Goal: Task Accomplishment & Management: Complete application form

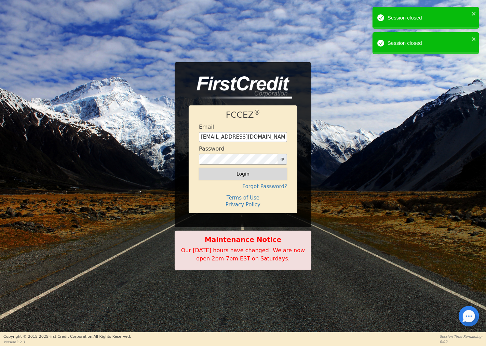
click at [256, 173] on button "Login" at bounding box center [243, 174] width 88 height 12
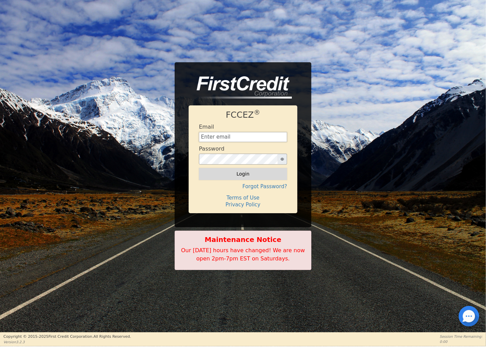
type input "[EMAIL_ADDRESS][DOMAIN_NAME]"
click at [238, 174] on button "Login" at bounding box center [243, 174] width 88 height 12
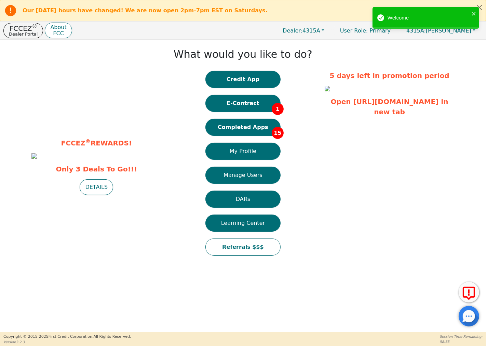
click at [270, 78] on button "Credit App" at bounding box center [242, 79] width 75 height 17
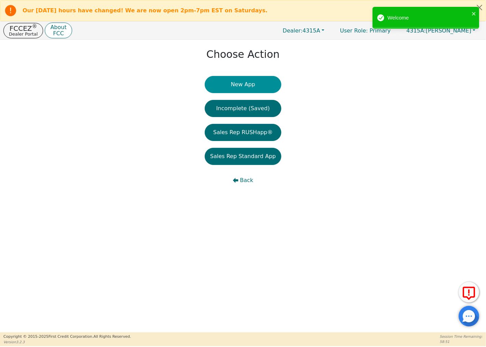
click at [266, 80] on button "New App" at bounding box center [243, 84] width 77 height 17
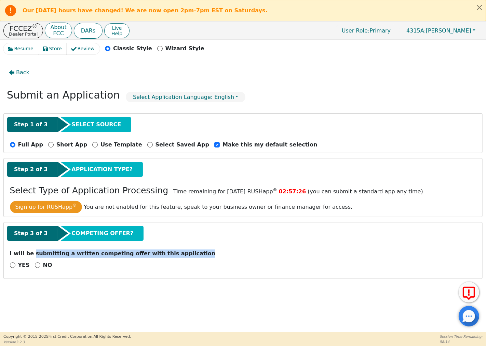
drag, startPoint x: 174, startPoint y: 254, endPoint x: 36, endPoint y: 251, distance: 138.1
click at [31, 252] on p "I will be submitting a written competing offer with this application" at bounding box center [243, 253] width 466 height 8
click at [199, 259] on div "I will be submitting a written competing offer with this application" at bounding box center [243, 255] width 472 height 12
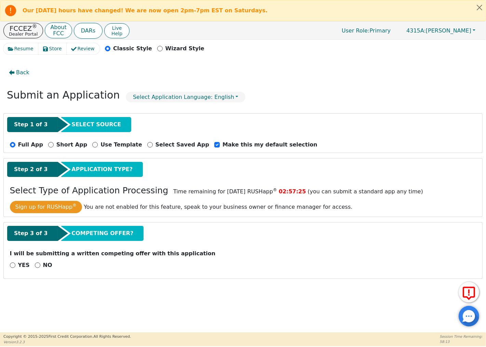
click at [240, 244] on div "Step 3 of 3 COMPETING OFFER?" at bounding box center [243, 235] width 472 height 18
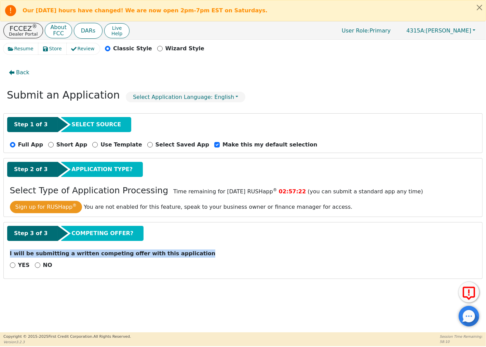
drag, startPoint x: 8, startPoint y: 255, endPoint x: 185, endPoint y: 255, distance: 176.7
click at [185, 255] on div "I will be submitting a written competing offer with this application" at bounding box center [243, 255] width 472 height 12
click at [198, 248] on div "Step 3 of 3 COMPETING OFFER? I will be submitting a written competing offer wit…" at bounding box center [243, 250] width 478 height 56
drag, startPoint x: 9, startPoint y: 254, endPoint x: 180, endPoint y: 256, distance: 171.6
click at [180, 256] on div "I will be submitting a written competing offer with this application" at bounding box center [243, 255] width 472 height 12
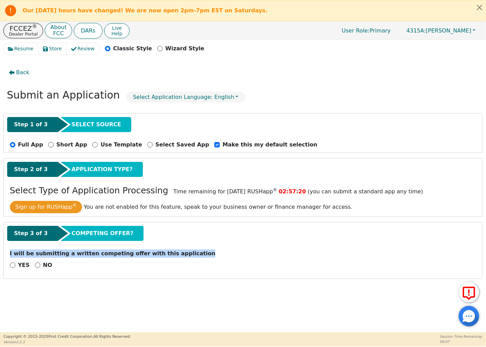
click at [183, 248] on div "Step 3 of 3 COMPETING OFFER? I will be submitting a written competing offer wit…" at bounding box center [243, 250] width 478 height 56
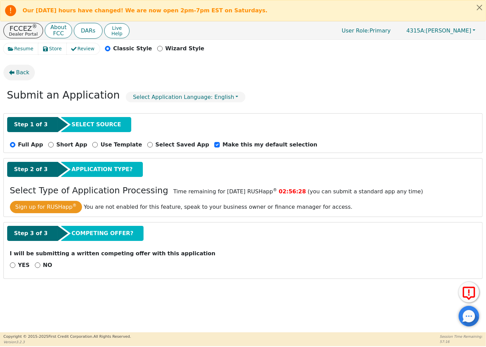
click at [13, 74] on icon "button" at bounding box center [11, 72] width 5 height 5
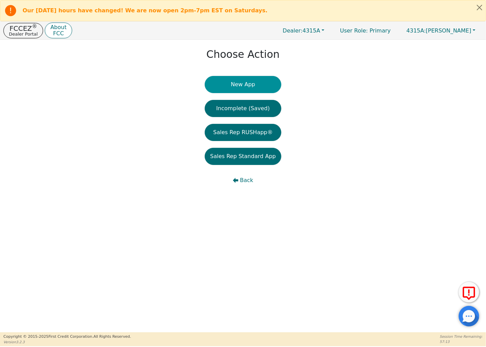
click at [243, 83] on button "New App" at bounding box center [243, 84] width 77 height 17
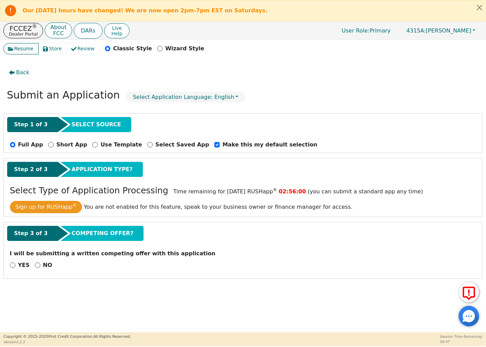
click at [21, 47] on span "Resume" at bounding box center [23, 48] width 19 height 7
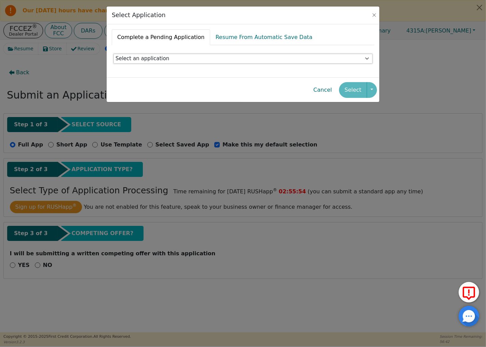
click at [289, 59] on select "Select an application" at bounding box center [242, 59] width 259 height 10
click at [113, 54] on select "Select an application" at bounding box center [242, 59] width 259 height 10
click at [353, 87] on div "Select" at bounding box center [358, 90] width 38 height 16
click at [354, 91] on div "Select" at bounding box center [358, 90] width 38 height 16
click at [373, 15] on button "Close" at bounding box center [374, 15] width 7 height 7
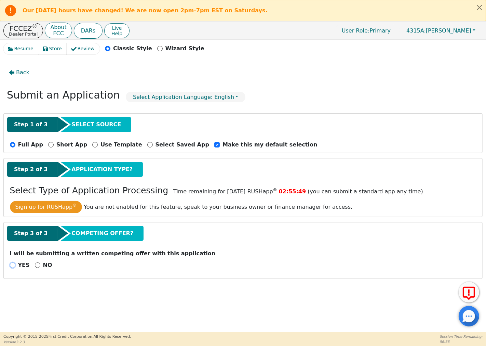
click at [12, 265] on input "YES" at bounding box center [12, 264] width 5 height 5
radio input "true"
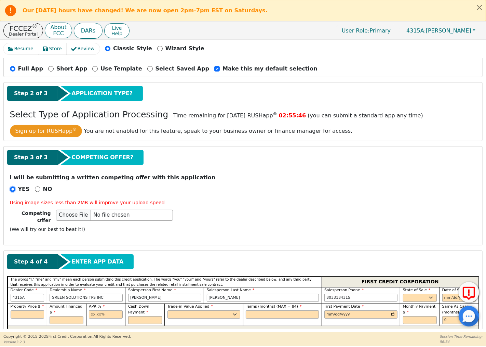
scroll to position [190, 0]
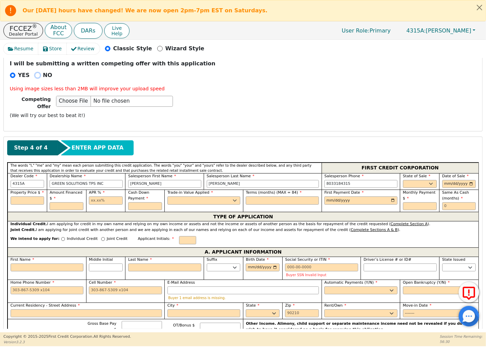
click at [35, 77] on input "NO" at bounding box center [37, 74] width 5 height 5
radio input "true"
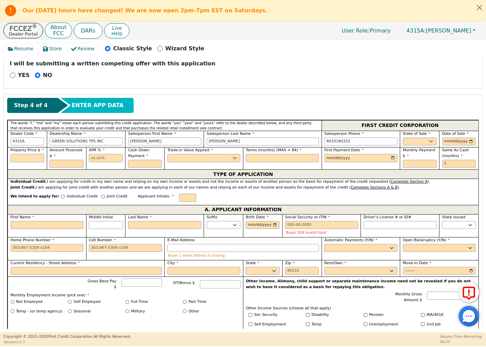
click at [26, 160] on input "text" at bounding box center [28, 158] width 34 height 8
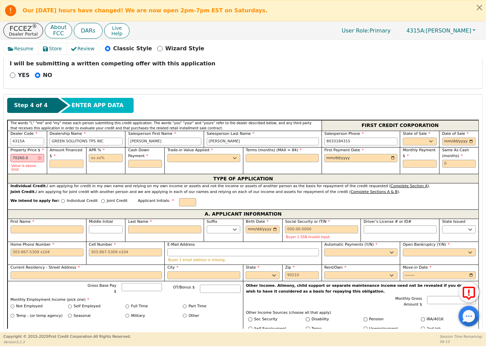
type input "70260.00"
drag, startPoint x: 33, startPoint y: 158, endPoint x: 9, endPoint y: 159, distance: 24.3
click at [9, 159] on div "Property Price $ 70260.00 Value is above limit" at bounding box center [27, 160] width 39 height 27
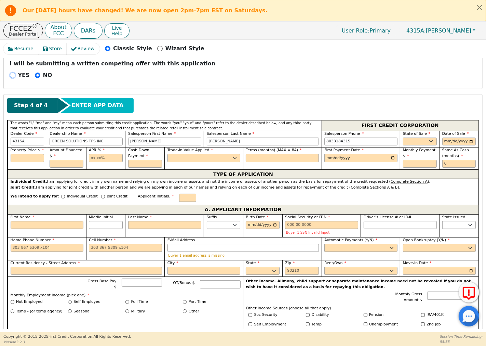
click at [12, 74] on input "YES" at bounding box center [12, 74] width 5 height 5
radio input "true"
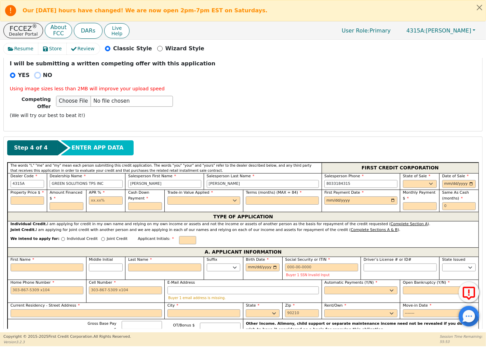
click at [35, 76] on input "NO" at bounding box center [37, 74] width 5 height 5
radio input "true"
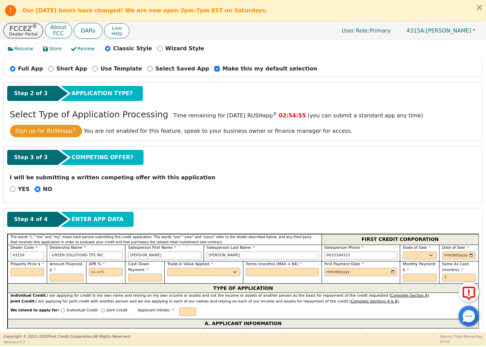
scroll to position [228, 0]
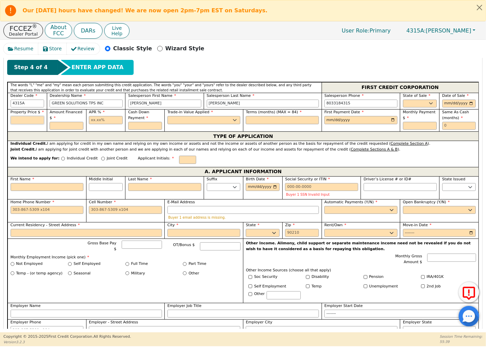
click at [23, 118] on input "text" at bounding box center [28, 120] width 34 height 8
type input "9490.00"
click at [58, 126] on input "text" at bounding box center [67, 126] width 34 height 8
type input "9490.00"
click at [248, 69] on div "Step 4 of 4 ENTER APP DATA" at bounding box center [243, 67] width 472 height 15
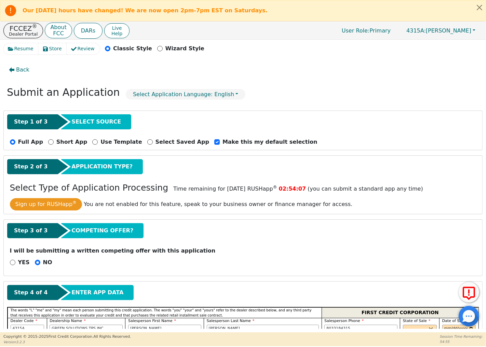
scroll to position [0, 0]
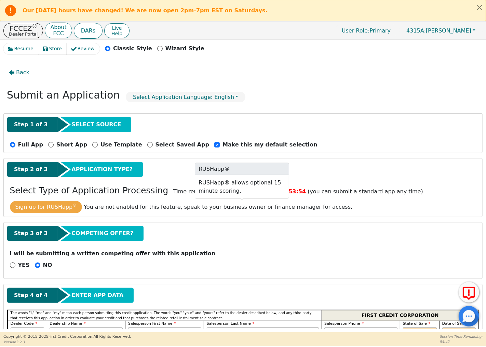
click at [39, 203] on button "Sign up for RUSHapp ®" at bounding box center [46, 207] width 72 height 12
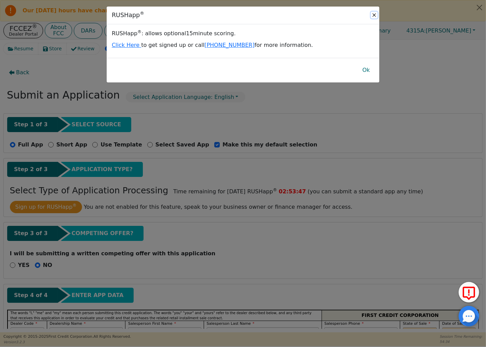
click at [374, 15] on button "Close" at bounding box center [374, 15] width 7 height 7
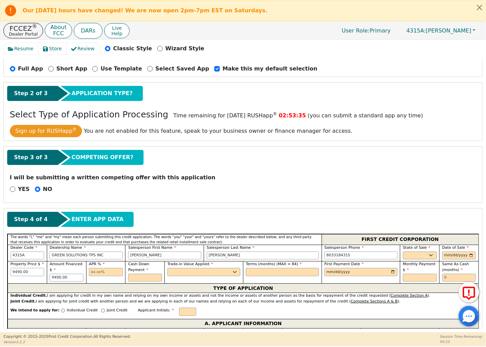
scroll to position [114, 0]
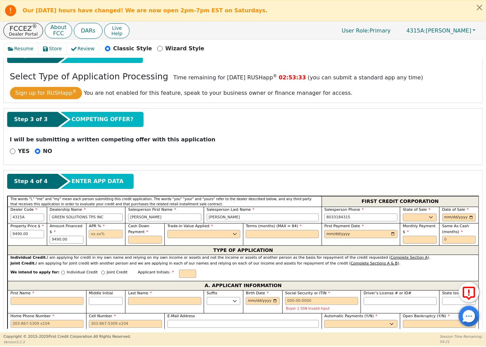
click at [104, 235] on input "text" at bounding box center [106, 234] width 34 height 8
type input "19.99"
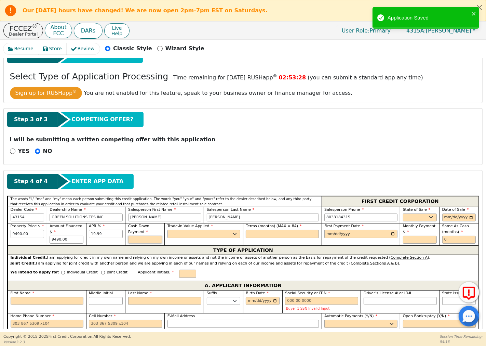
click at [148, 241] on input "text" at bounding box center [145, 239] width 34 height 8
type input "0.00"
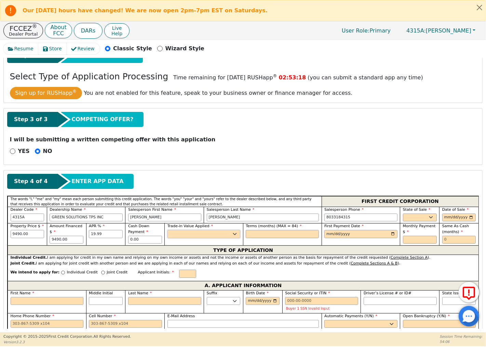
click at [186, 235] on select "Yes No" at bounding box center [203, 234] width 73 height 8
select select "n"
click at [167, 230] on select "Yes No" at bounding box center [203, 234] width 73 height 8
click at [262, 235] on input "text" at bounding box center [282, 234] width 73 height 8
type input "84"
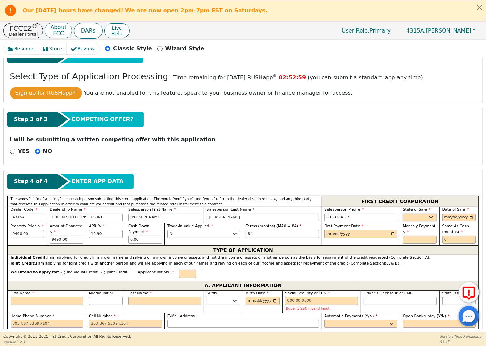
click at [420, 215] on select "AK AL AR AZ CA CO CT DC DE FL GA HI IA ID IL IN KS KY LA MA MD ME MI MN MO MS M…" at bounding box center [420, 217] width 34 height 8
select select "SC"
click at [403, 214] on select "AK AL AR AZ CA CO CT DC DE FL GA HI IA ID IL IN KS KY LA MA MD ME MI MN MO MS M…" at bounding box center [420, 217] width 34 height 8
click at [459, 215] on input "date" at bounding box center [459, 217] width 34 height 8
click at [446, 218] on input "date" at bounding box center [459, 217] width 34 height 8
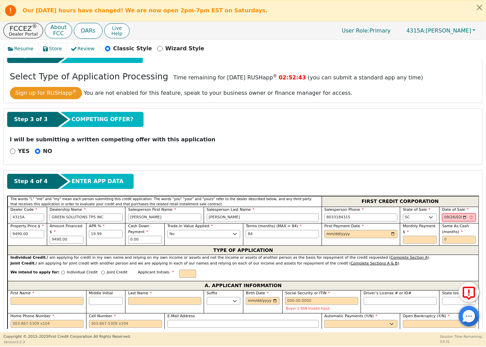
type input "2025-09-26"
click at [355, 236] on input "date" at bounding box center [360, 234] width 73 height 8
type input "2025-10-25"
drag, startPoint x: 102, startPoint y: 234, endPoint x: 90, endPoint y: 233, distance: 12.0
click at [90, 233] on input "19.99" at bounding box center [106, 234] width 34 height 8
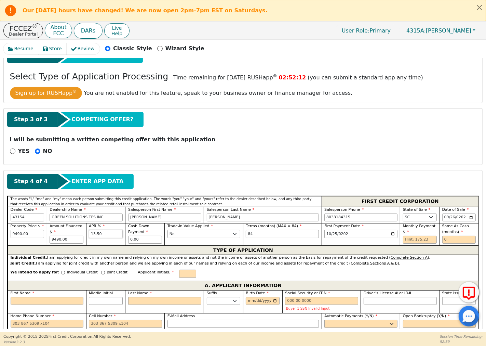
drag, startPoint x: 98, startPoint y: 234, endPoint x: 87, endPoint y: 233, distance: 10.7
click at [87, 233] on div "APR % 13.50" at bounding box center [105, 234] width 39 height 22
drag, startPoint x: 101, startPoint y: 234, endPoint x: 89, endPoint y: 234, distance: 12.6
click at [89, 234] on input "9.99" at bounding box center [106, 234] width 34 height 8
drag, startPoint x: 97, startPoint y: 233, endPoint x: 86, endPoint y: 233, distance: 11.3
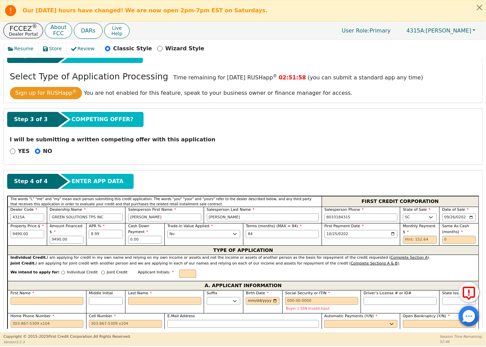
click at [86, 233] on div "APR % 8.99" at bounding box center [105, 234] width 39 height 22
click at [107, 236] on input "7.99" at bounding box center [106, 234] width 34 height 8
type input "7.00"
click at [462, 241] on input "text" at bounding box center [459, 239] width 34 height 8
type input "0"
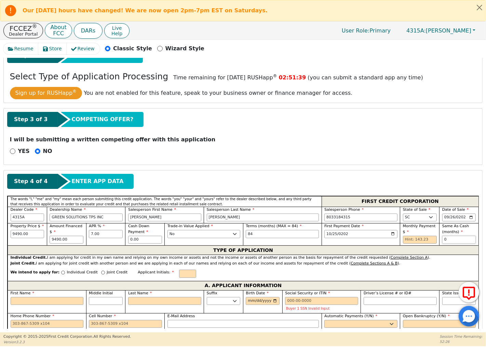
scroll to position [228, 0]
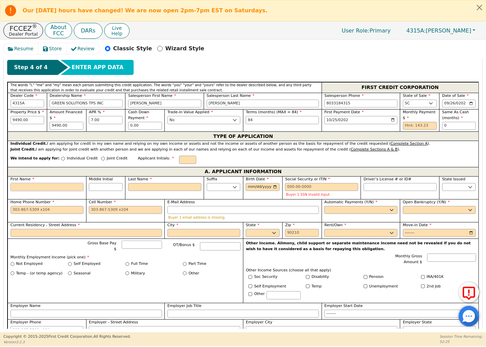
click at [49, 190] on input "First Name" at bounding box center [47, 187] width 73 height 8
type input "D"
type input "Do"
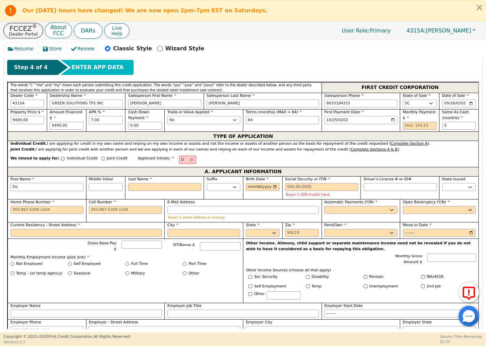
type input "Do"
type input "Dor"
type input "Doro"
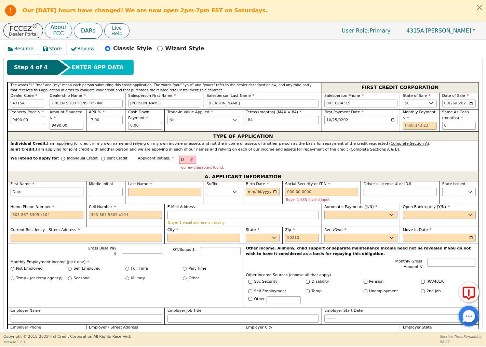
type input "Dorot"
type input "Doroth"
type input "Dorothy"
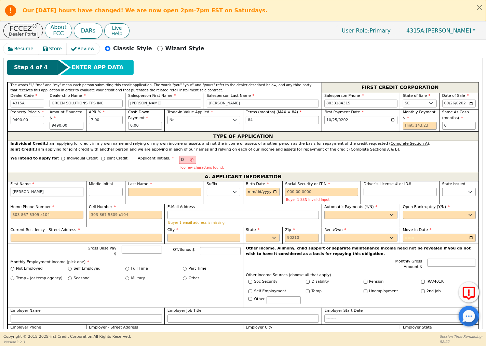
type input "Dorothy"
type input "N"
type input "DN"
type input "Dorothy N"
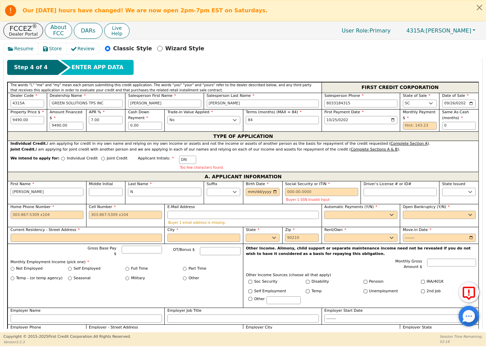
type input "No"
type input "Dorothy No"
type input "Nob"
type input "Dorothy Nob"
type input "Nobl"
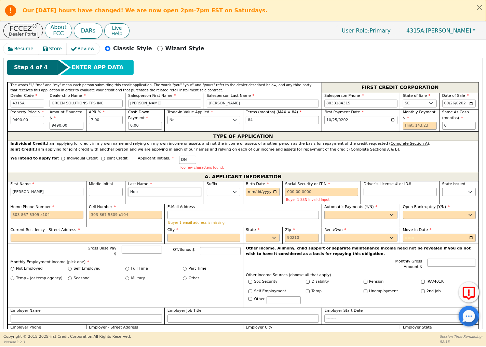
type input "Dorothy Nobl"
type input "Noble"
type input "Dorothy Noble"
type input "Noble"
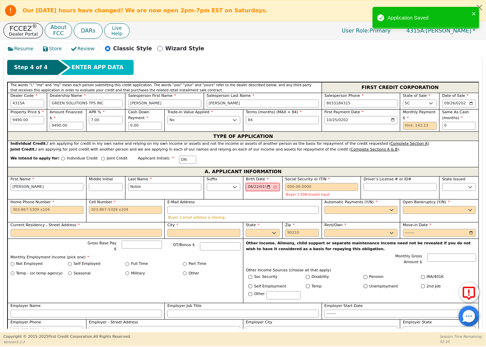
type input "1967-08-22"
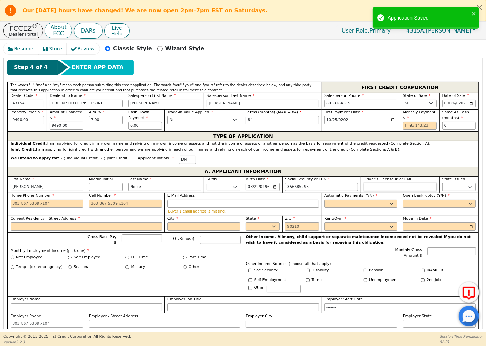
type input "***-**-5295"
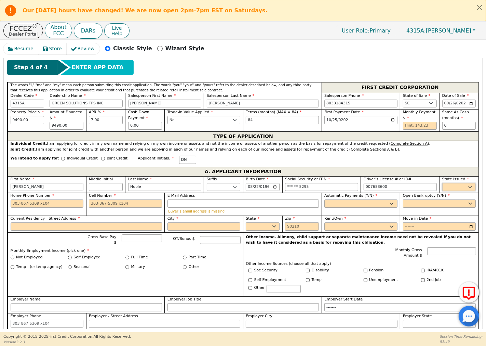
type input "*********"
select select "SC"
type input "803-738-6530"
click at [364, 206] on select "Yes No" at bounding box center [360, 203] width 73 height 8
select select "y"
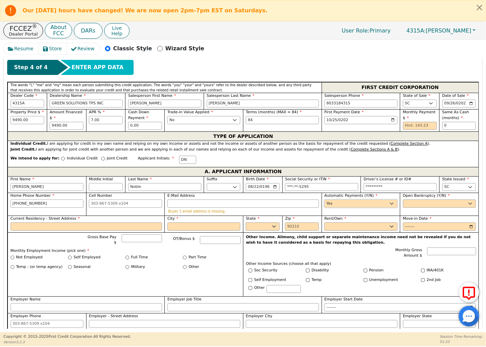
click at [324, 200] on select "Yes No" at bounding box center [360, 203] width 73 height 8
type input "Dorothy Noble"
click at [419, 202] on select "Yes No" at bounding box center [439, 203] width 73 height 8
select select "n"
click at [403, 200] on select "Yes No" at bounding box center [439, 203] width 73 height 8
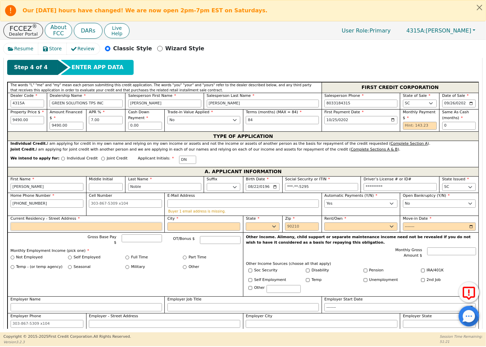
click at [133, 228] on input "Current Residency - Street Address" at bounding box center [86, 226] width 151 height 8
type input "3212 Berkeley Forrest Dr"
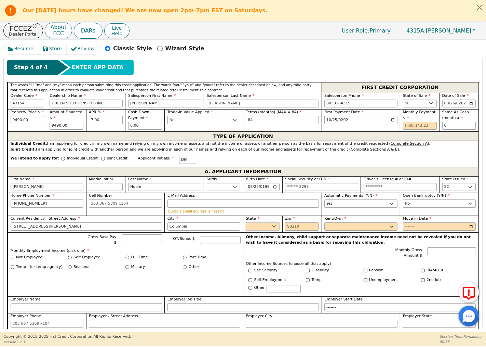
type input "Columbia"
select select "SC"
type input "29209"
click at [391, 225] on select "Rent Own" at bounding box center [360, 226] width 73 height 8
select select "Own"
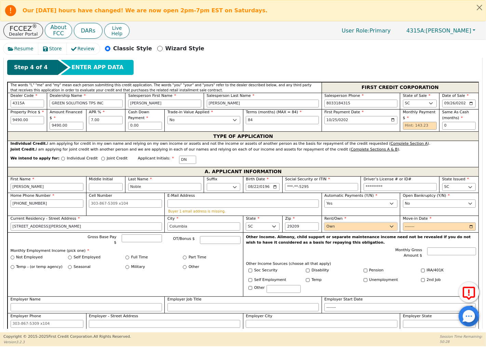
click at [324, 223] on select "Rent Own" at bounding box center [360, 226] width 73 height 8
click at [410, 227] on input "Move-in Date" at bounding box center [439, 226] width 73 height 8
click at [468, 226] on input "Move-in Date" at bounding box center [439, 226] width 73 height 8
click at [426, 228] on input "2025-01" at bounding box center [439, 226] width 73 height 8
click at [423, 227] on input "2025-01" at bounding box center [439, 226] width 73 height 8
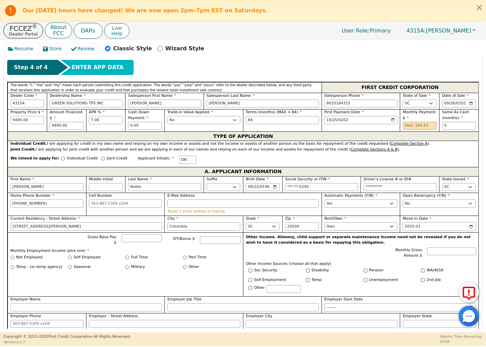
click at [423, 227] on input "2025-01" at bounding box center [439, 226] width 73 height 8
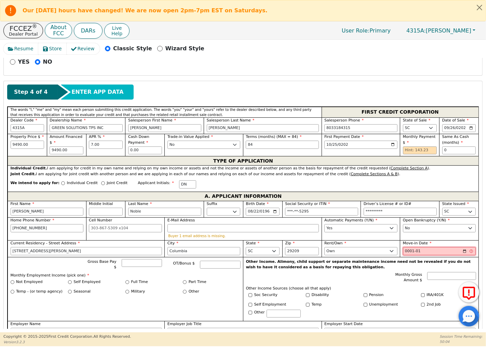
scroll to position [190, 0]
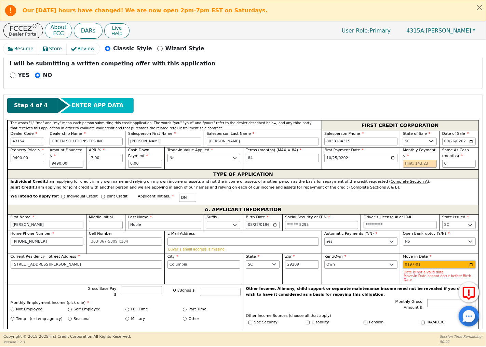
type input "1975-01"
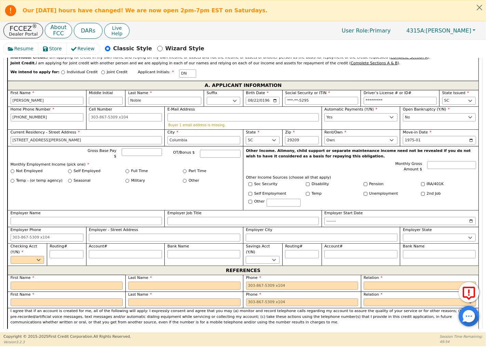
scroll to position [317, 0]
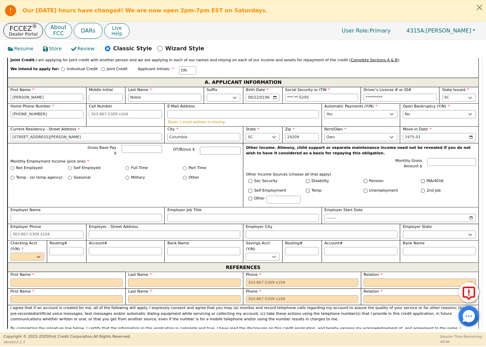
click at [39, 255] on select "Yes No" at bounding box center [28, 257] width 34 height 8
click at [11, 253] on select "Yes No" at bounding box center [28, 257] width 34 height 8
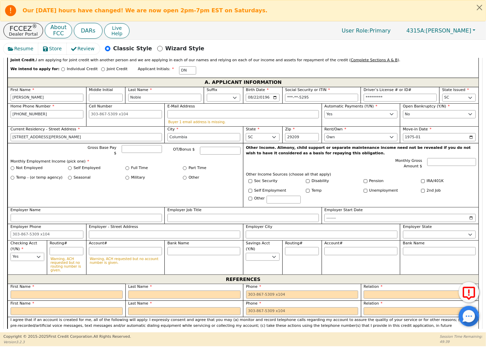
click at [37, 253] on select "Yes No" at bounding box center [28, 257] width 34 height 8
select select "n"
click at [11, 253] on select "Yes No" at bounding box center [28, 257] width 34 height 8
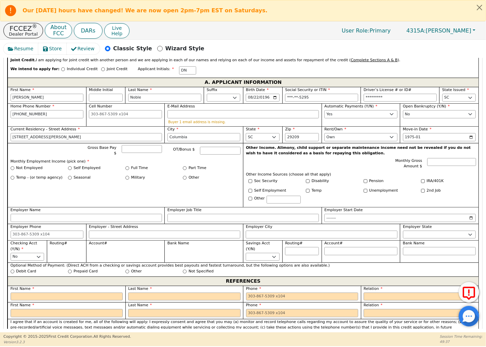
click at [100, 194] on div "Gross Base Pay $ OT/Bonus $ Monthly Employment Income (pick one) * Not Employed…" at bounding box center [125, 175] width 235 height 64
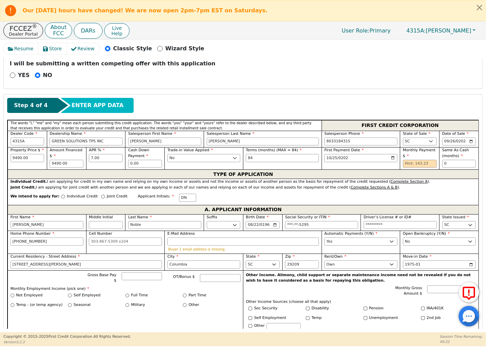
scroll to position [203, 0]
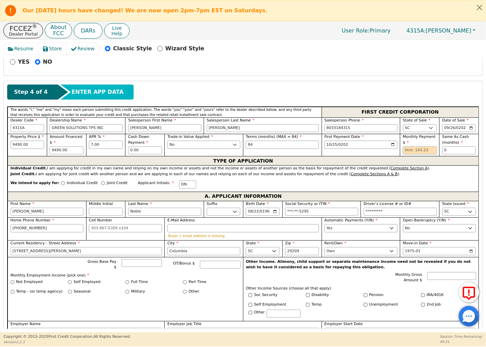
click at [412, 151] on input "text" at bounding box center [420, 150] width 34 height 8
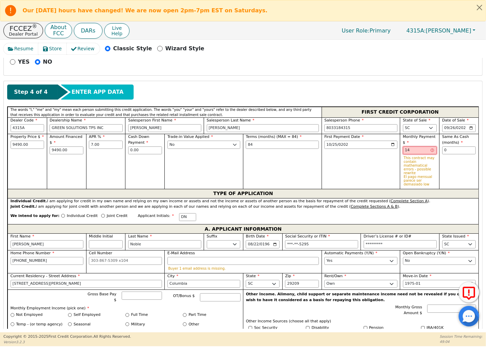
type input "1"
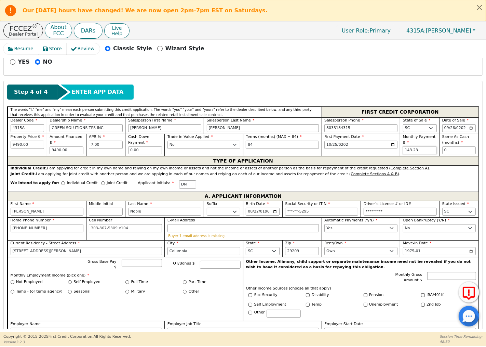
type input "143.23"
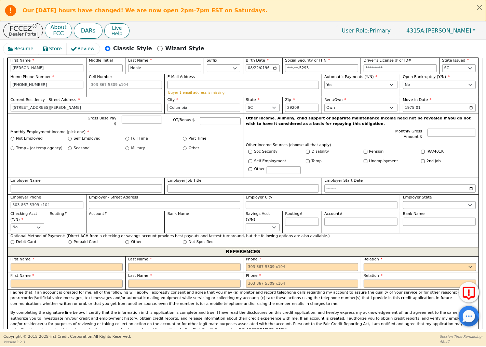
scroll to position [393, 0]
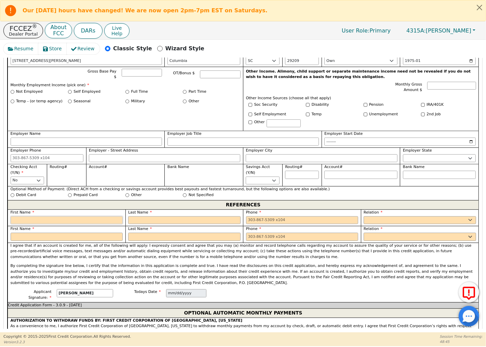
click at [73, 219] on input "text" at bounding box center [67, 220] width 112 height 8
type input "d"
type input "Donald"
type input "noble"
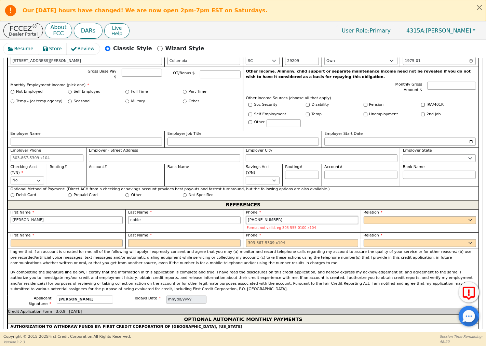
type input "864-715-8243"
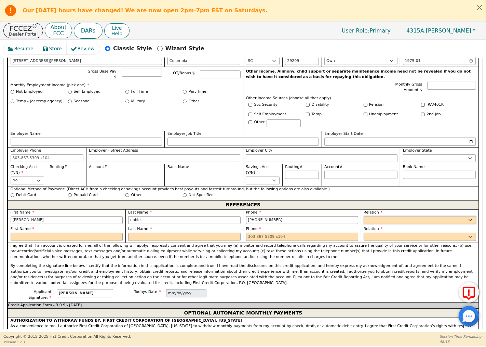
click at [368, 220] on select "FATHER MOTHER SISTER BROTHER DAUGHTER SON CO-WORKER NEIGHBOR FRIEND COUSIN G-MO…" at bounding box center [420, 220] width 112 height 8
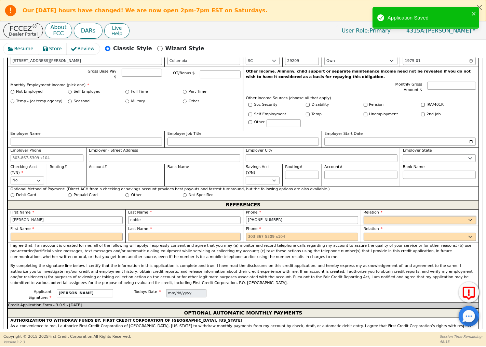
select select "BROTHER"
click at [364, 216] on select "FATHER MOTHER SISTER BROTHER DAUGHTER SON CO-WORKER NEIGHBOR FRIEND COUSIN G-MO…" at bounding box center [420, 220] width 112 height 8
click at [98, 233] on input "text" at bounding box center [67, 236] width 112 height 8
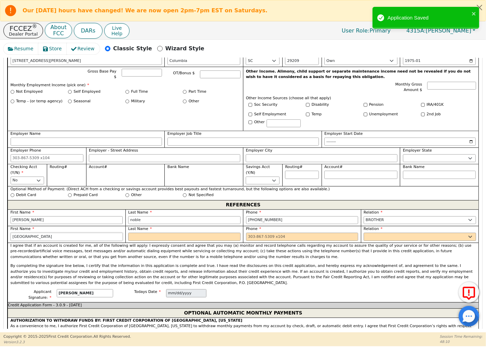
type input "Devon"
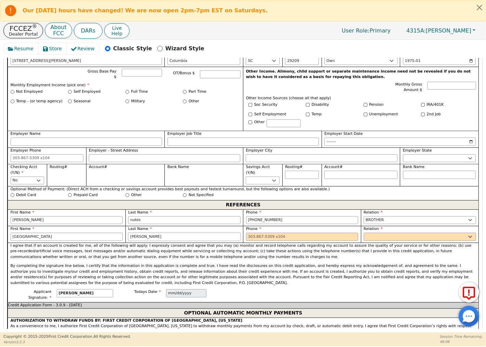
type input "Tinnin"
type input "803-587-5788"
click at [386, 236] on select "FATHER MOTHER SISTER BROTHER DAUGHTER SON CO-WORKER NEIGHBOR FRIEND COUSIN G-MO…" at bounding box center [420, 236] width 112 height 8
select select "SON"
click at [364, 232] on select "FATHER MOTHER SISTER BROTHER DAUGHTER SON CO-WORKER NEIGHBOR FRIEND COUSIN G-MO…" at bounding box center [420, 236] width 112 height 8
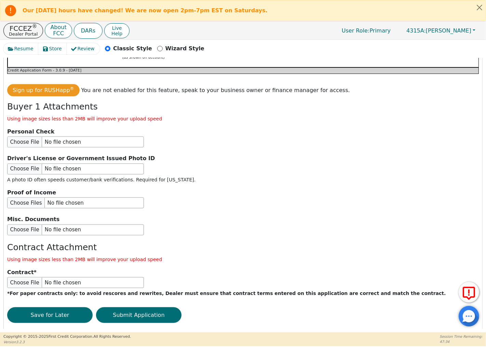
scroll to position [754, 0]
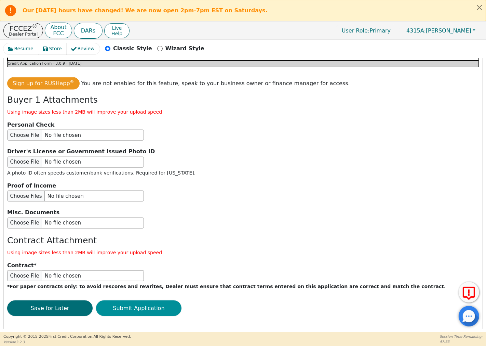
click at [163, 303] on button "Submit Application" at bounding box center [138, 308] width 85 height 16
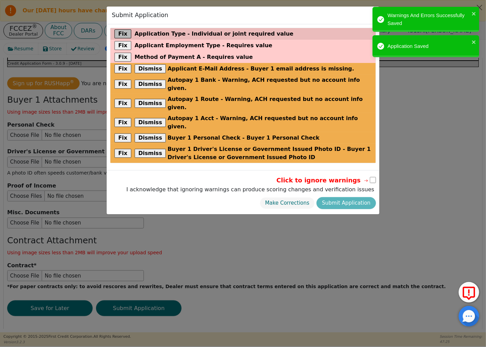
click at [120, 31] on button "Fix" at bounding box center [122, 33] width 17 height 9
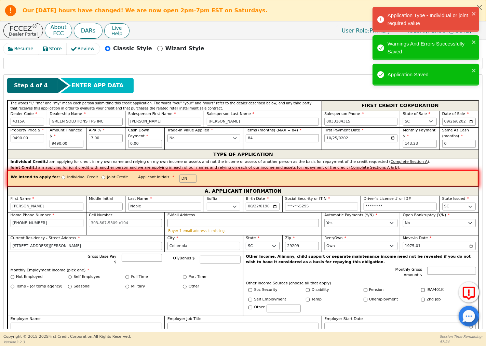
scroll to position [195, 0]
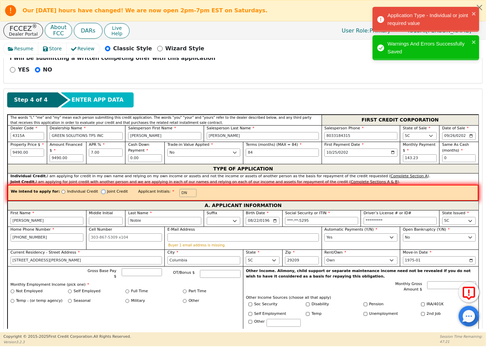
click at [101, 192] on input "Joint Credit" at bounding box center [103, 192] width 4 height 4
radio input "true"
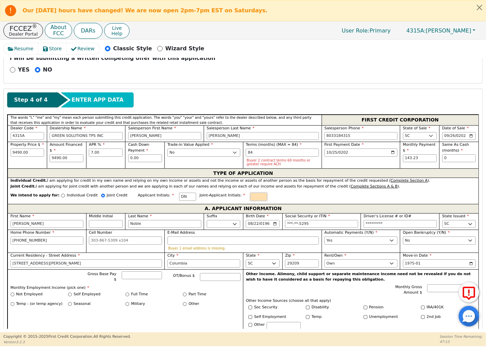
click at [250, 198] on input "text" at bounding box center [258, 196] width 17 height 8
type input "D"
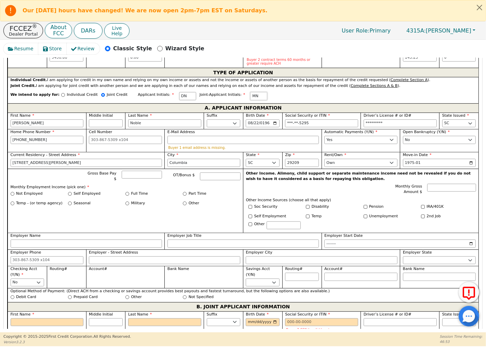
scroll to position [309, 0]
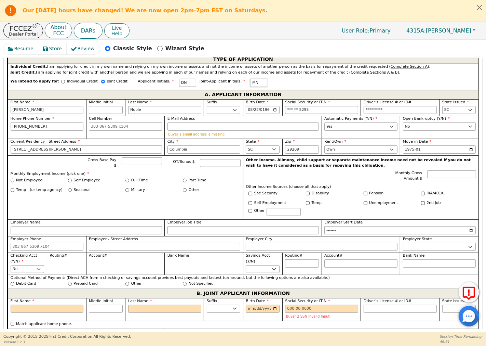
type input "MN"
click at [78, 226] on input "Employer Name" at bounding box center [86, 230] width 151 height 8
type input "Department of Mental Health"
type input "CNA"
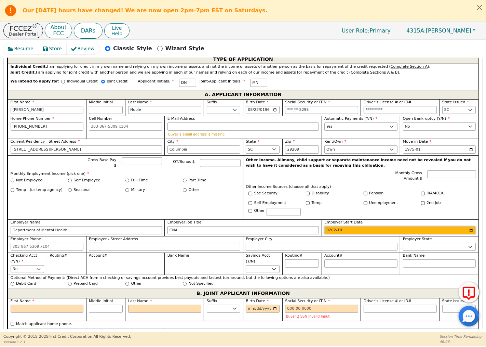
type input "2024-10"
click at [47, 244] on input "Employer Phone" at bounding box center [47, 247] width 73 height 8
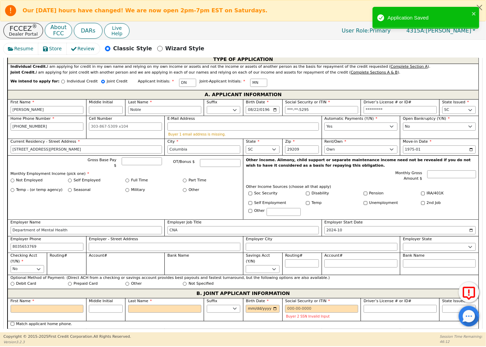
type input "803-565-3769"
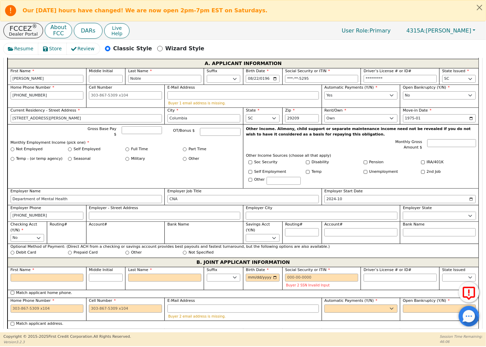
scroll to position [385, 0]
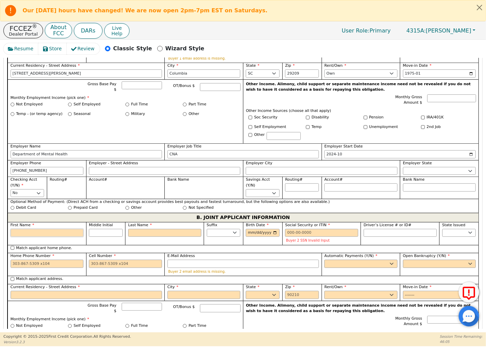
click at [53, 229] on input "First Name" at bounding box center [47, 233] width 73 height 8
type input "M"
type input "Ma"
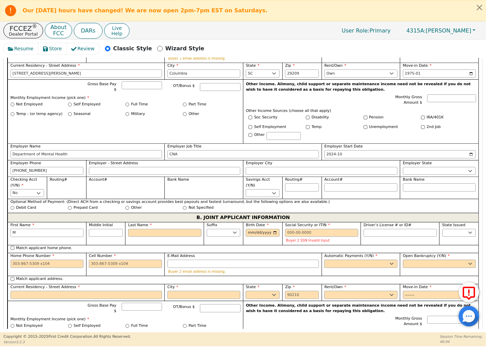
type input "Ma"
type input "Mar"
type input "Mary"
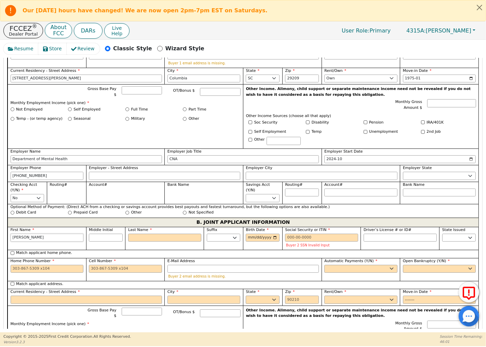
scroll to position [390, 0]
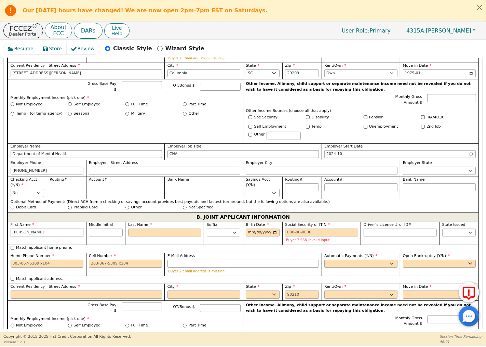
type input "Mary Noble"
type input "N"
type input "MN"
type input "Mary N"
type input "Nob"
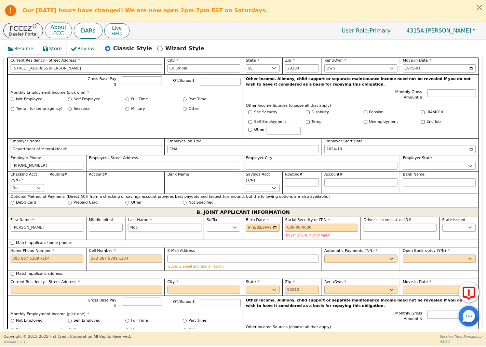
type input "Mary Nob"
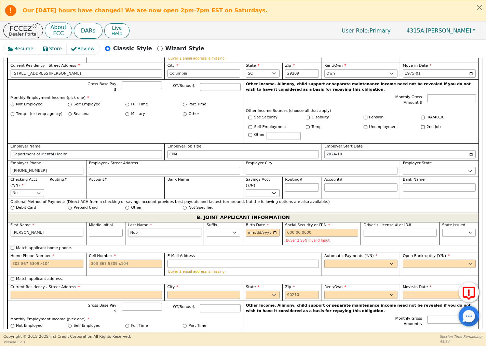
type input "Nobl"
type input "Mary Nobl"
type input "Noble"
type input "Mary Noble"
type input "Noble"
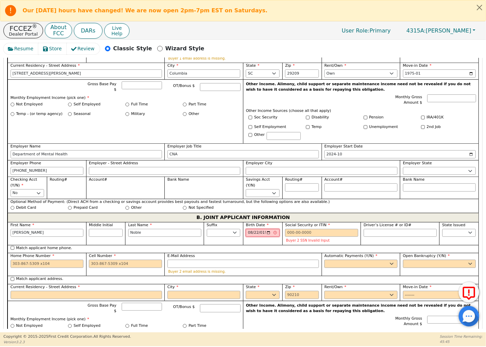
type input "1967-08-22"
click at [53, 261] on input "Home Phone Number" at bounding box center [47, 263] width 73 height 8
drag, startPoint x: 309, startPoint y: 230, endPoint x: 283, endPoint y: 233, distance: 26.5
click at [283, 233] on div "Social Security or ITIN 356-68-5295 Buyer 1 SSN Invalid Input" at bounding box center [321, 233] width 79 height 23
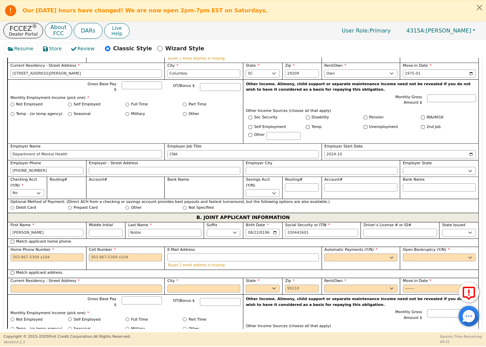
type input "***-**-2601"
click at [58, 255] on input "Home Phone Number" at bounding box center [47, 257] width 73 height 8
type input "803-888-9225"
click at [389, 254] on select "Yes No" at bounding box center [360, 257] width 73 height 8
select select "n"
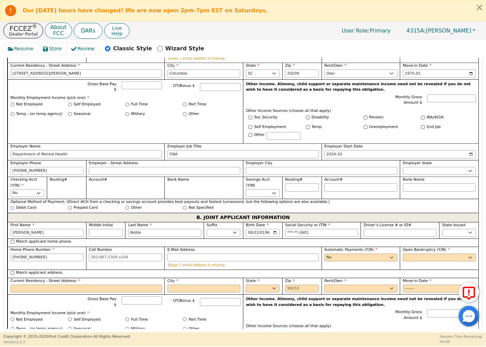
click at [324, 253] on select "Yes No" at bounding box center [360, 257] width 73 height 8
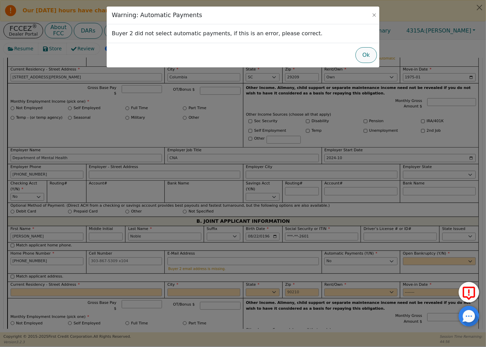
click at [367, 53] on button "Ok" at bounding box center [366, 55] width 22 height 16
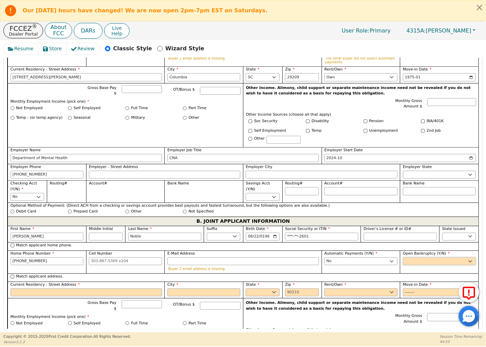
click at [429, 261] on select "Yes No" at bounding box center [439, 261] width 73 height 8
select select "n"
click at [403, 257] on select "Yes No" at bounding box center [439, 261] width 73 height 8
click at [77, 290] on input "Current Residency - Street Address" at bounding box center [86, 292] width 151 height 8
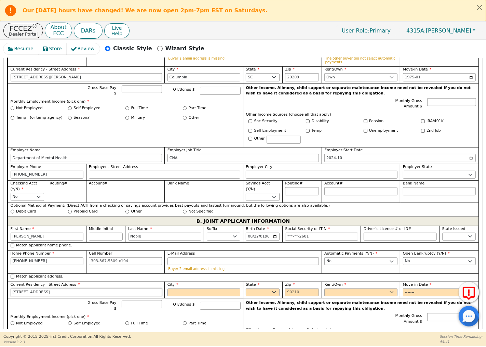
type input "3212 Berkeley Drive"
type input "Columbia"
select select "SC"
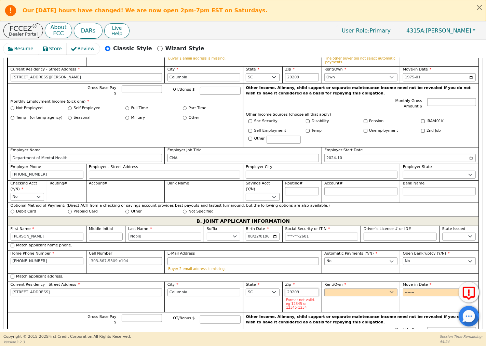
type input "29209"
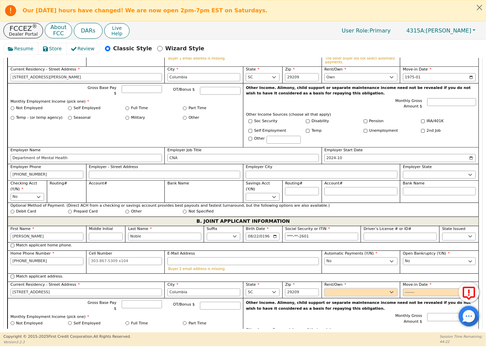
click at [390, 288] on select "Rent Own" at bounding box center [360, 292] width 73 height 8
click at [324, 288] on select "Rent Own" at bounding box center [360, 292] width 73 height 8
click at [385, 288] on select "Rent Own" at bounding box center [360, 292] width 73 height 8
select select "Own"
click at [324, 288] on select "Rent Own" at bounding box center [360, 292] width 73 height 8
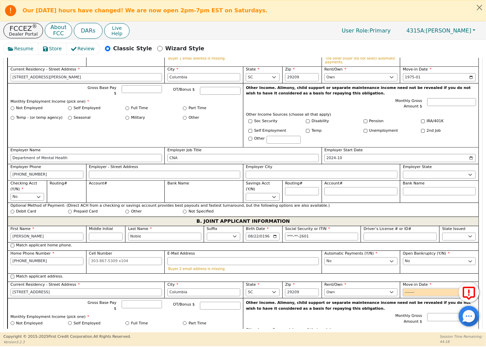
click at [406, 293] on input "Move-in Date" at bounding box center [439, 292] width 73 height 8
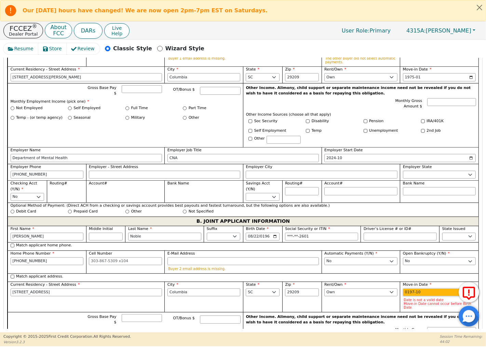
type input "1975-10"
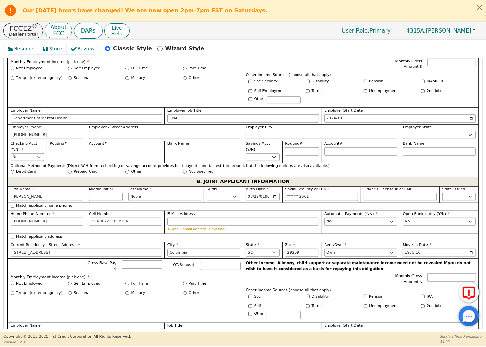
scroll to position [499, 0]
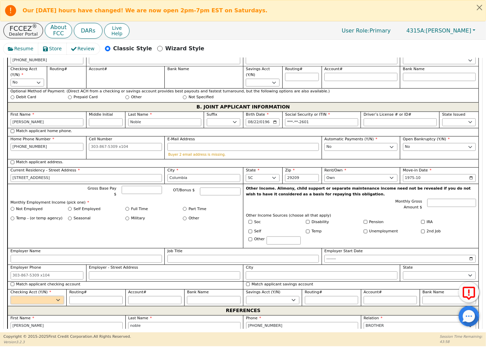
click at [57, 296] on select "Yes No" at bounding box center [37, 300] width 53 height 8
select select "n"
click at [11, 296] on select "Yes No" at bounding box center [37, 300] width 53 height 8
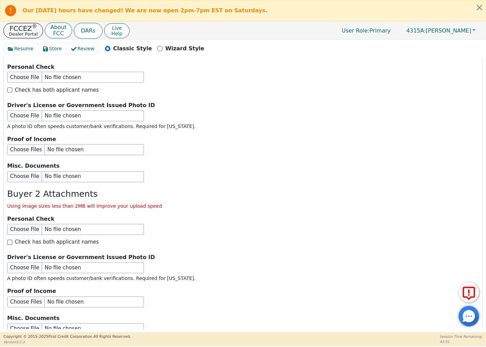
scroll to position [1134, 0]
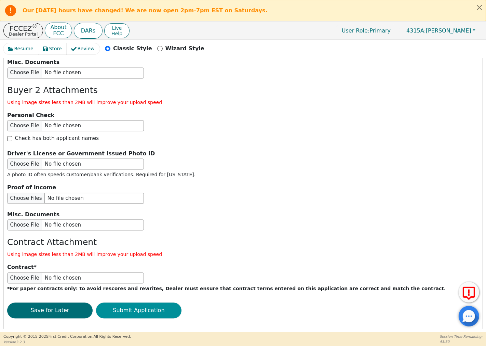
click at [144, 302] on button "Submit Application" at bounding box center [138, 310] width 85 height 16
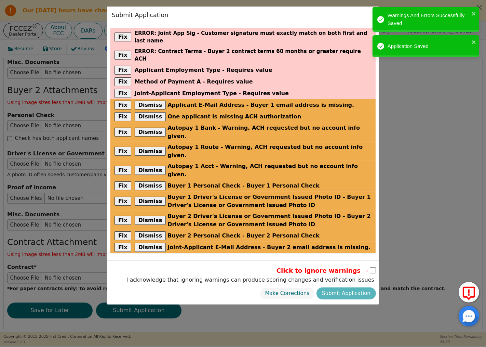
drag, startPoint x: 425, startPoint y: 115, endPoint x: 457, endPoint y: 39, distance: 82.7
click at [425, 114] on div "Submit Application Fix error : Joint App Sig - Customer signature must exactly …" at bounding box center [243, 173] width 486 height 347
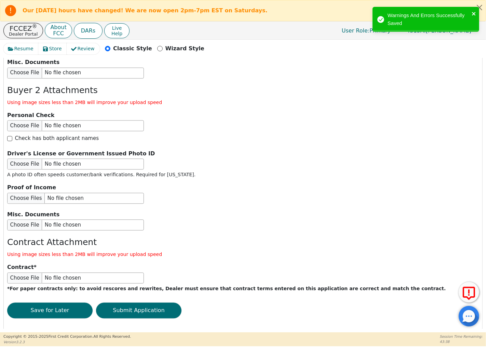
click at [473, 11] on icon "close" at bounding box center [474, 13] width 5 height 5
